Goal: Complete application form

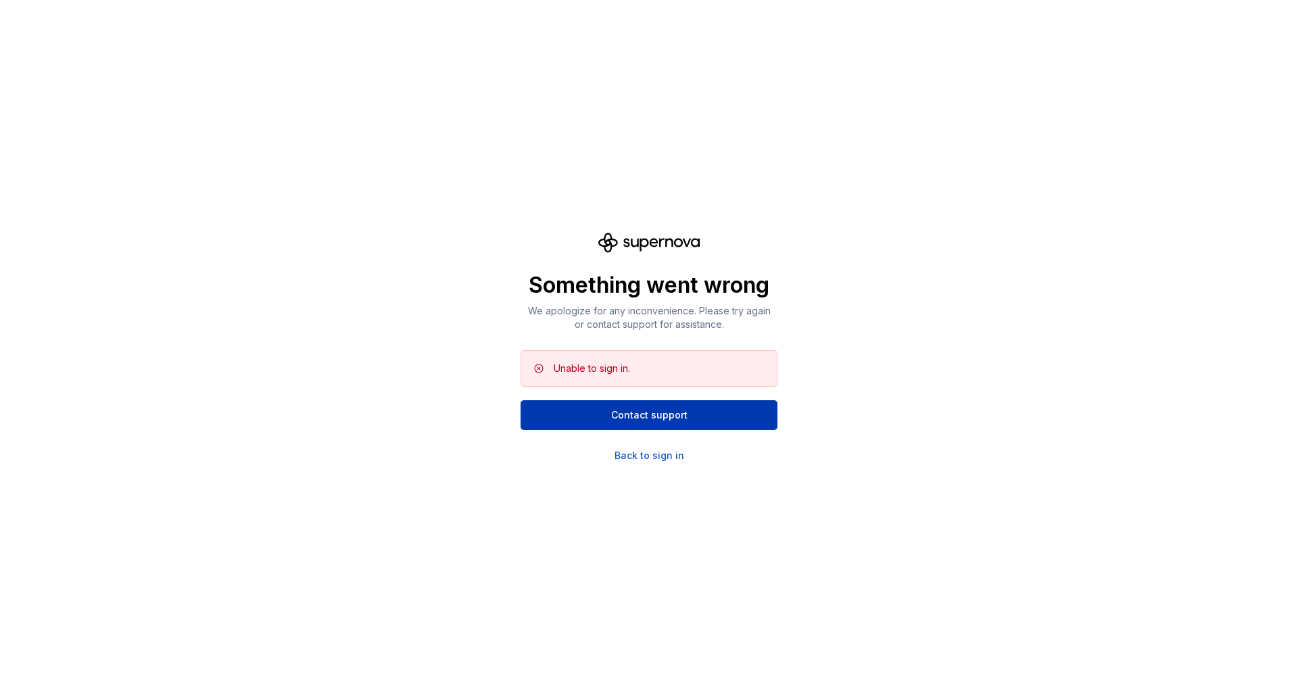
click at [622, 424] on button "Contact support" at bounding box center [649, 415] width 257 height 30
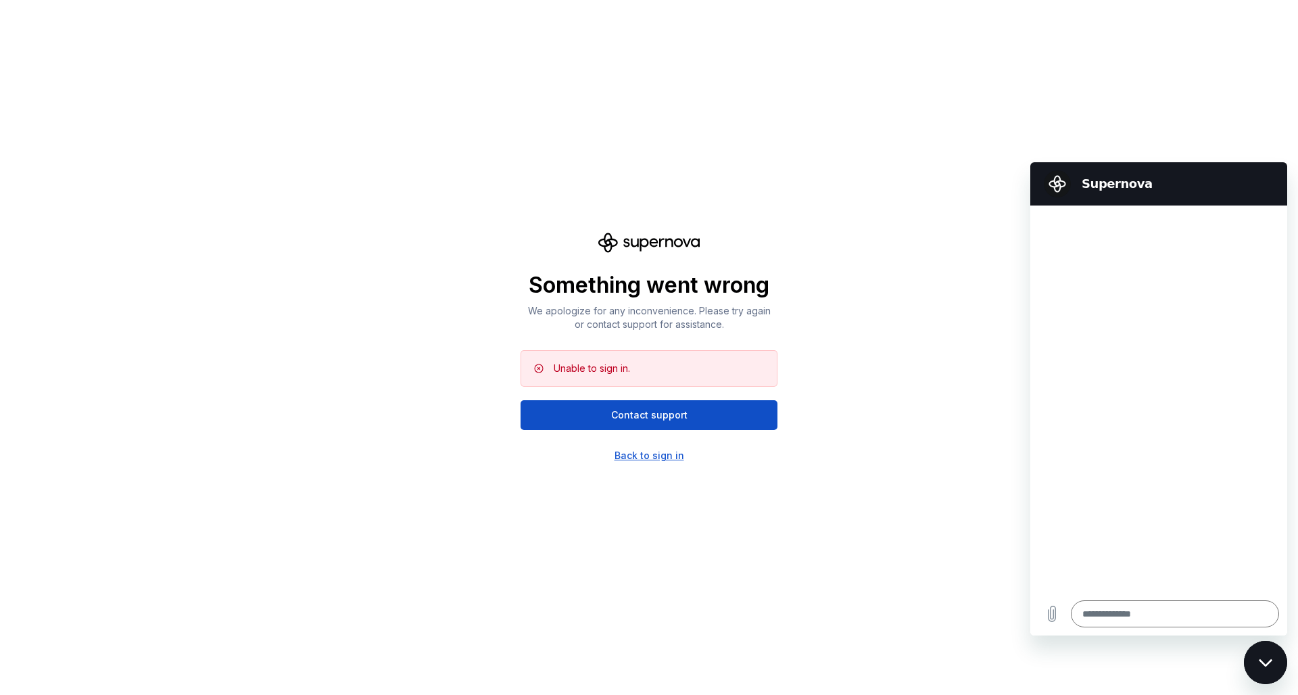
click at [655, 459] on div "Back to sign in" at bounding box center [650, 456] width 70 height 14
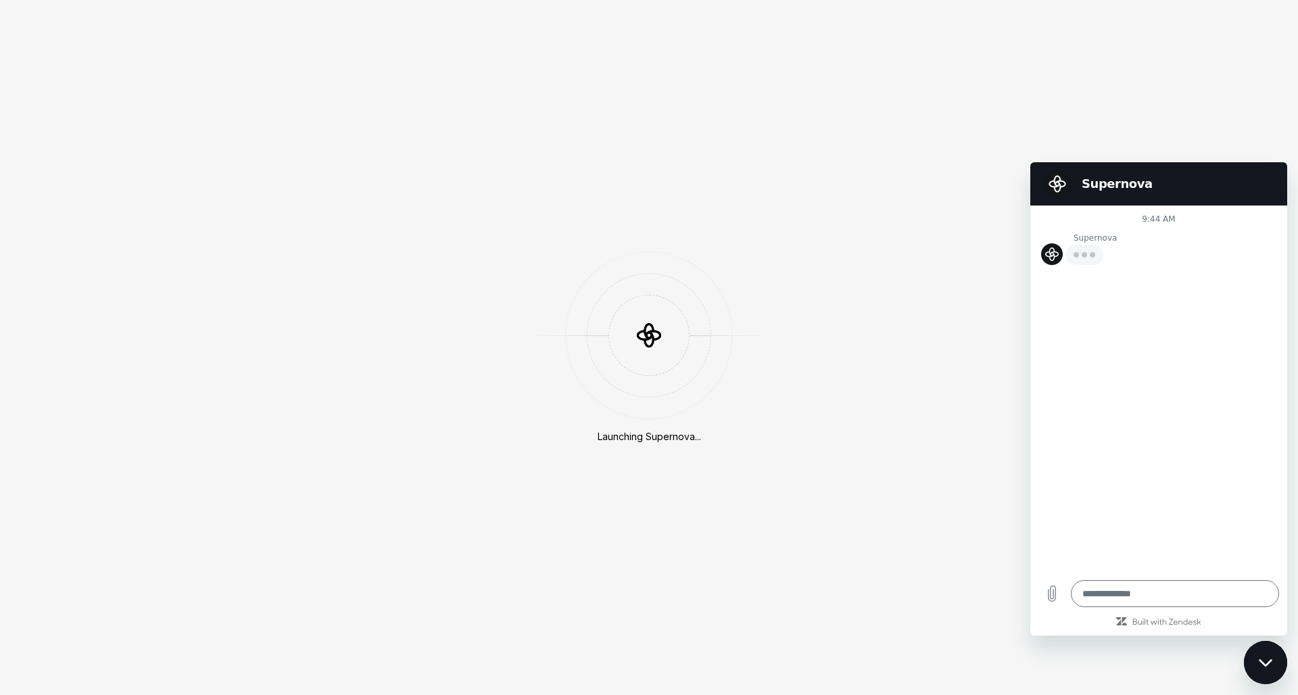
type textarea "*"
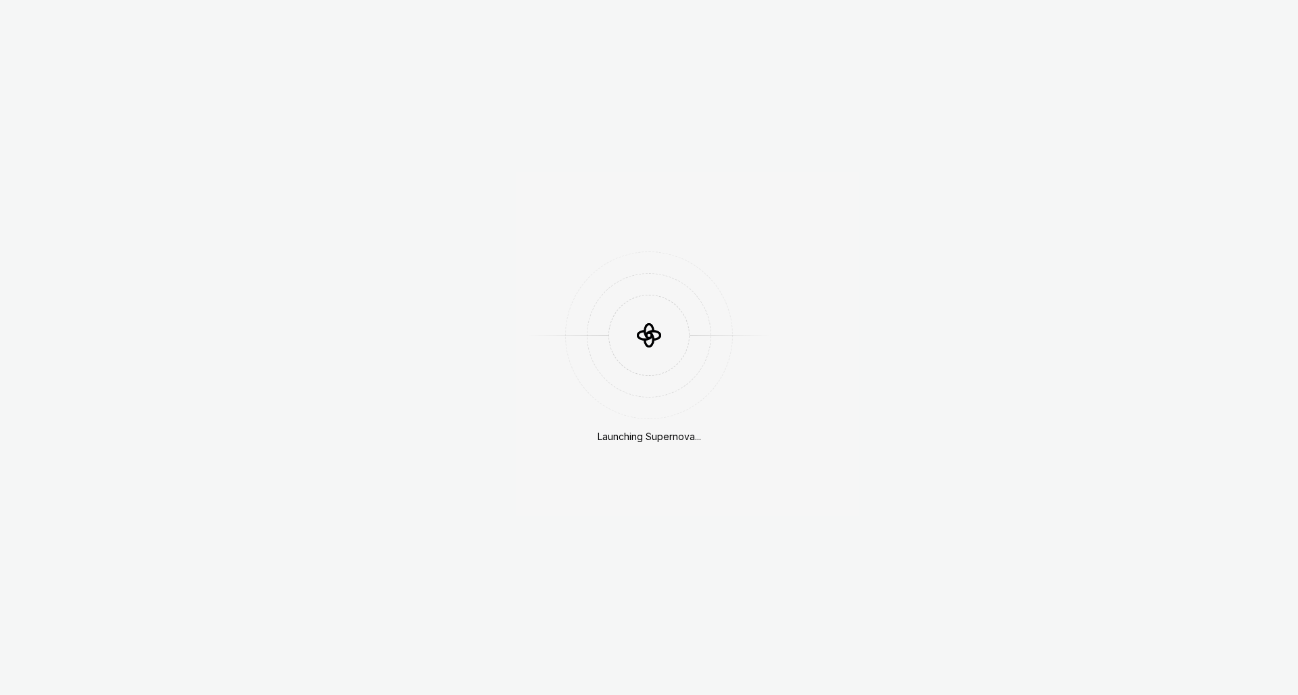
scroll to position [418, 0]
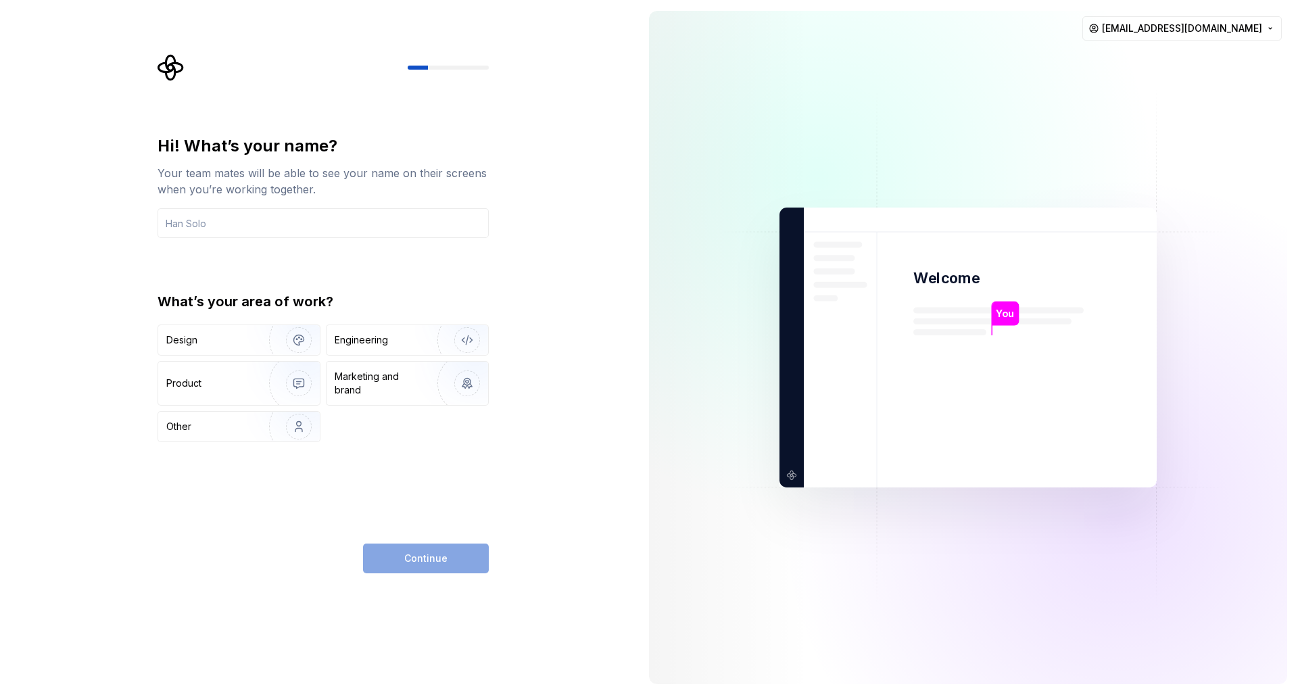
click at [395, 135] on div "Hi! What’s your name?" at bounding box center [323, 146] width 331 height 22
click at [299, 221] on input "text" at bounding box center [323, 223] width 331 height 30
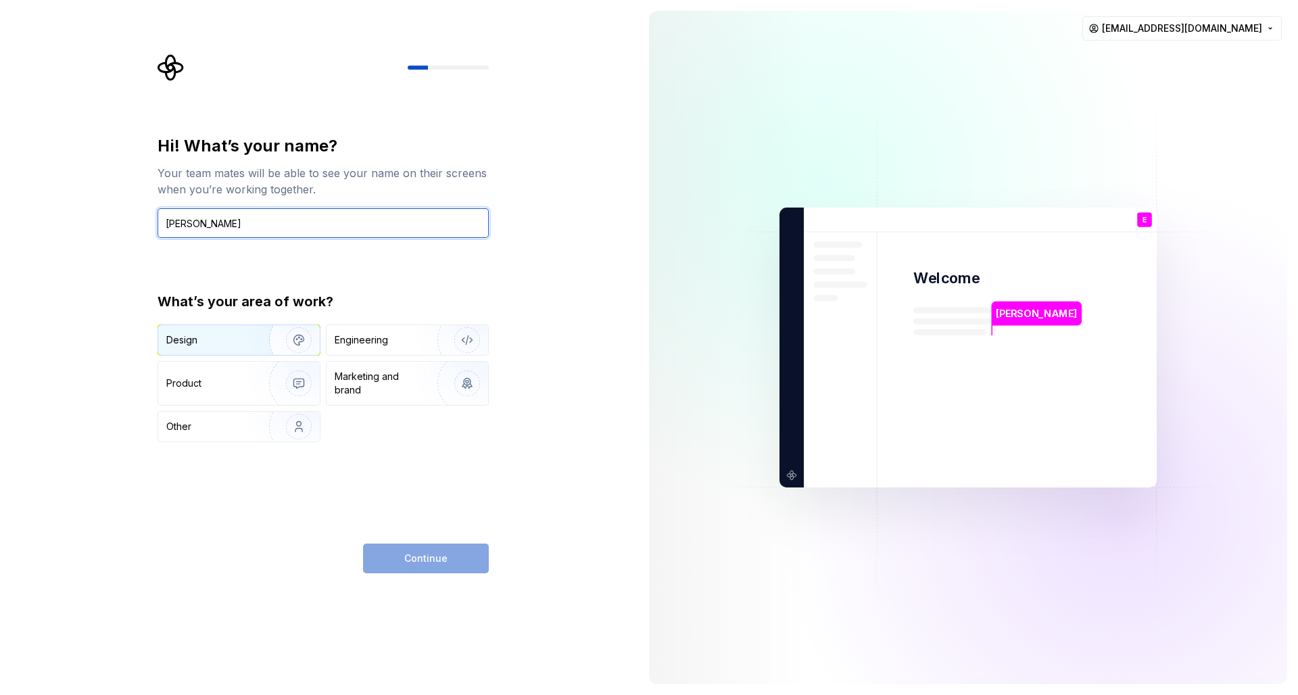
type input "Edgar Diaz"
click at [250, 338] on img "button" at bounding box center [290, 340] width 87 height 91
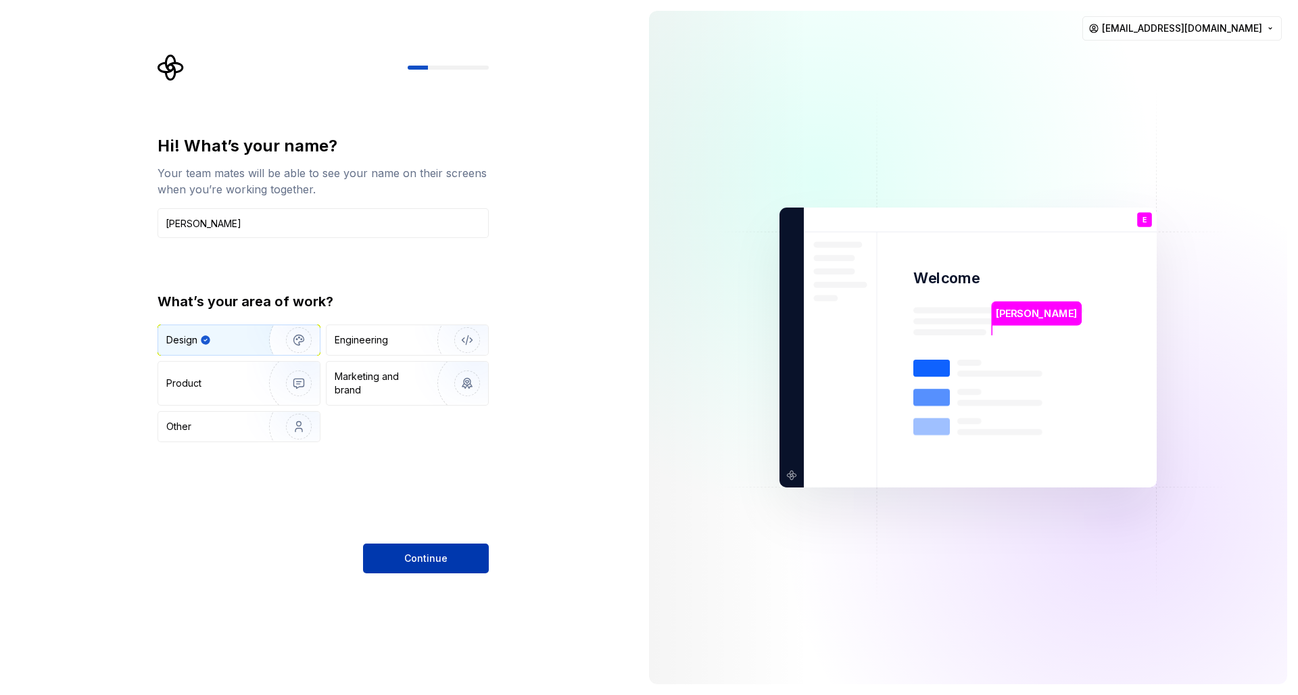
click at [445, 549] on button "Continue" at bounding box center [426, 559] width 126 height 30
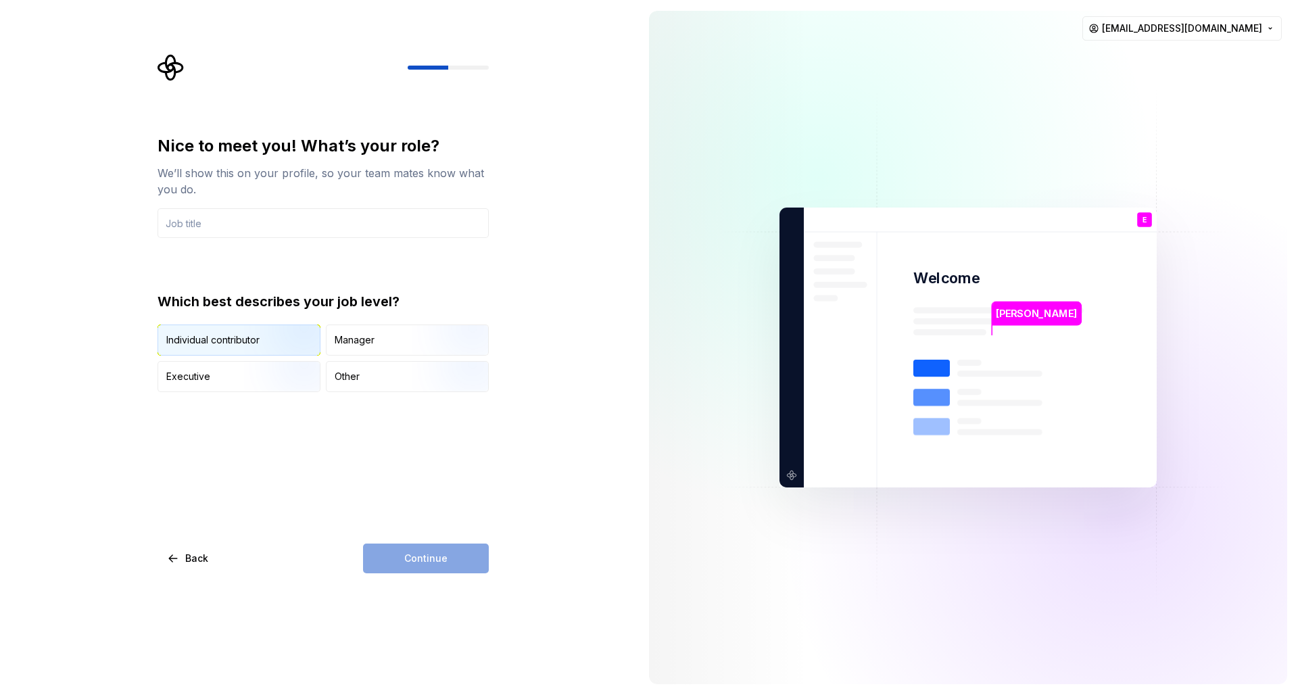
click at [293, 341] on img "button" at bounding box center [287, 357] width 87 height 91
click at [358, 240] on div "Nice to meet you! What’s your role? We’ll show this on your profile, so your te…" at bounding box center [323, 263] width 331 height 257
click at [366, 224] on input "text" at bounding box center [323, 223] width 331 height 30
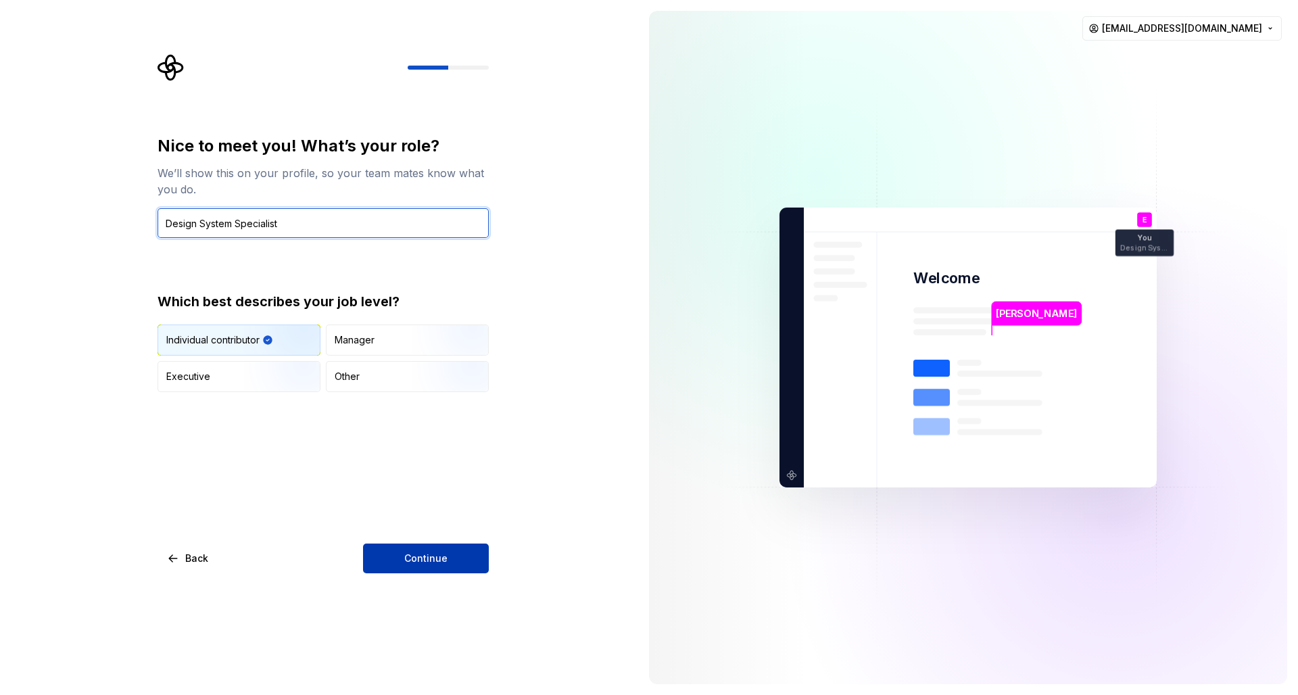
type input "Design System Specialist"
click at [447, 550] on button "Continue" at bounding box center [426, 559] width 126 height 30
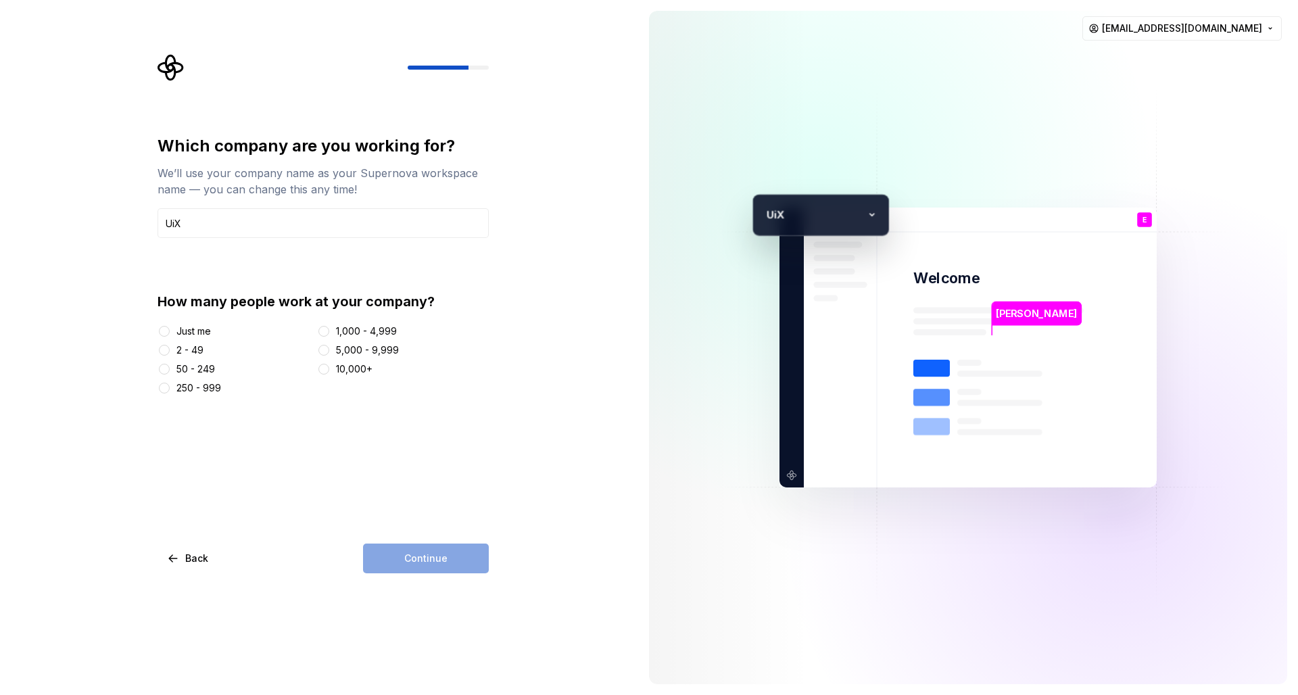
type input "UiX"
click at [170, 350] on div at bounding box center [165, 350] width 14 height 14
click at [169, 353] on div at bounding box center [165, 350] width 14 height 14
click at [166, 348] on button "2 - 49" at bounding box center [164, 350] width 11 height 11
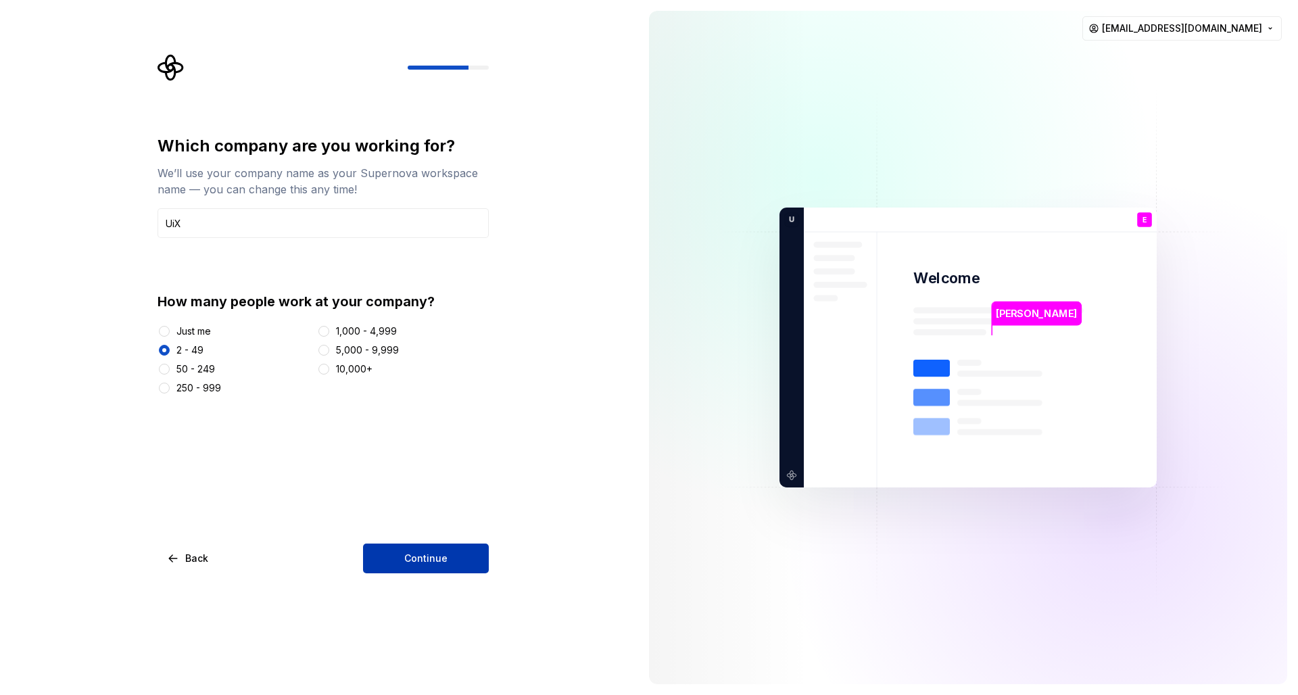
click at [410, 556] on span "Continue" at bounding box center [425, 559] width 43 height 14
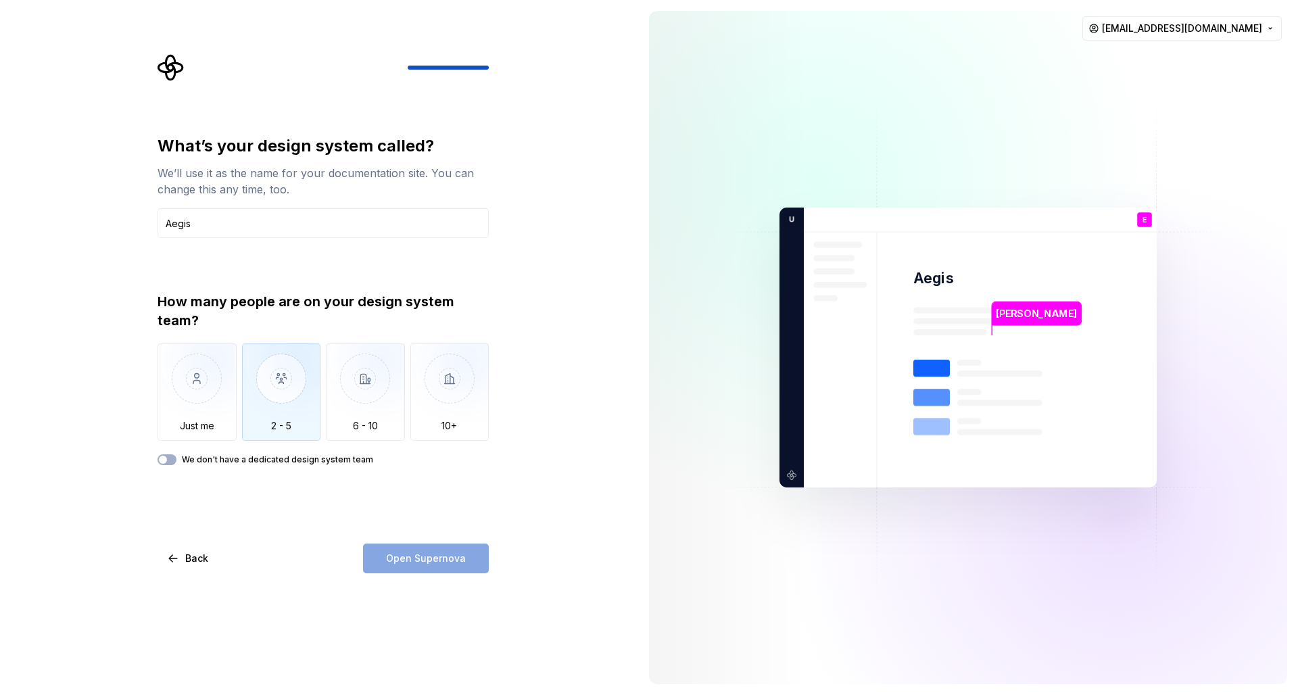
type input "Aegis"
click at [268, 426] on img "button" at bounding box center [281, 388] width 79 height 91
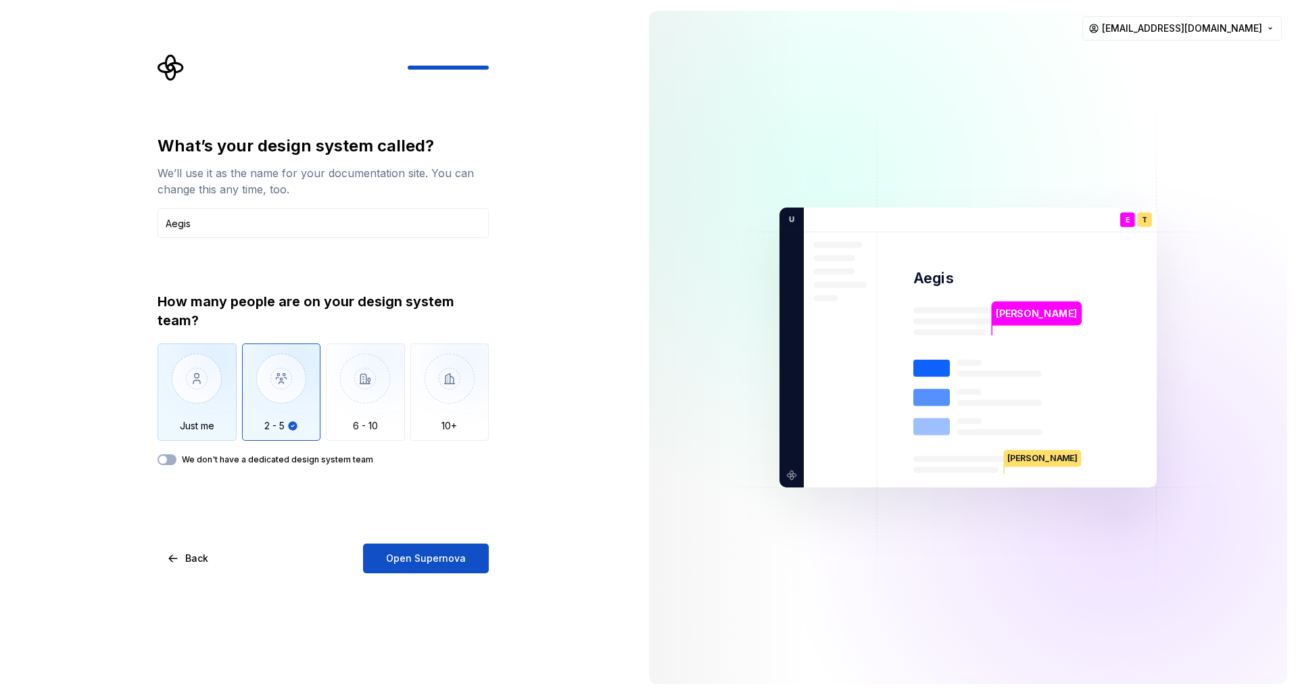
click at [203, 432] on img "button" at bounding box center [197, 388] width 79 height 91
click at [270, 437] on div "2 - 5" at bounding box center [281, 391] width 79 height 97
click at [405, 567] on button "Open Supernova" at bounding box center [426, 559] width 126 height 30
